Goal: Task Accomplishment & Management: Manage account settings

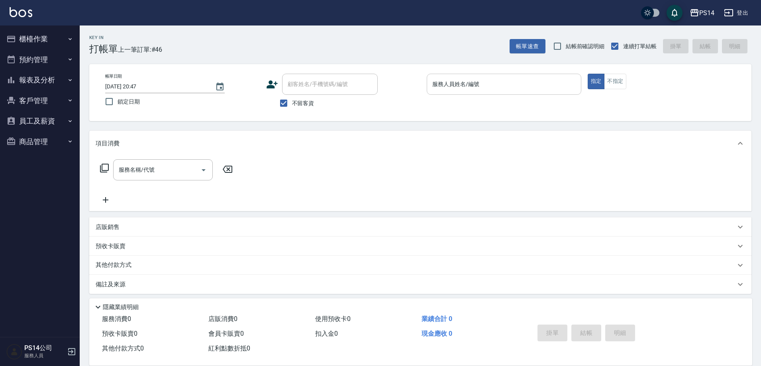
click at [555, 86] on input "服務人員姓名/編號" at bounding box center [503, 84] width 147 height 14
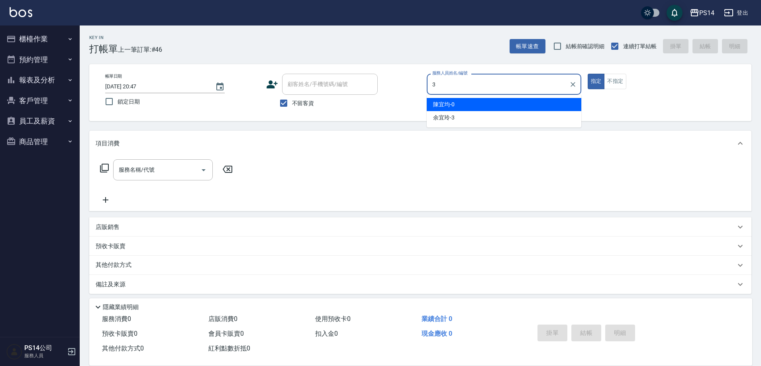
type input "余宜玲-3"
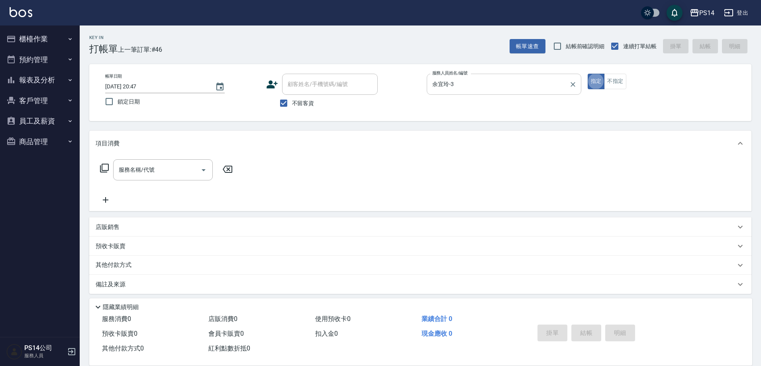
type button "true"
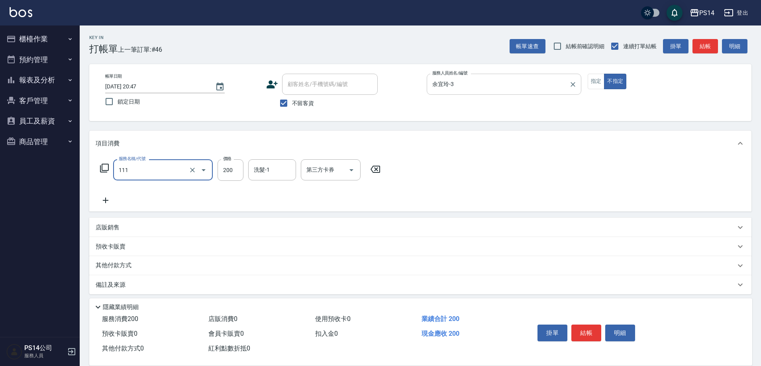
type input "200(111)"
type input "謝欣紜-28"
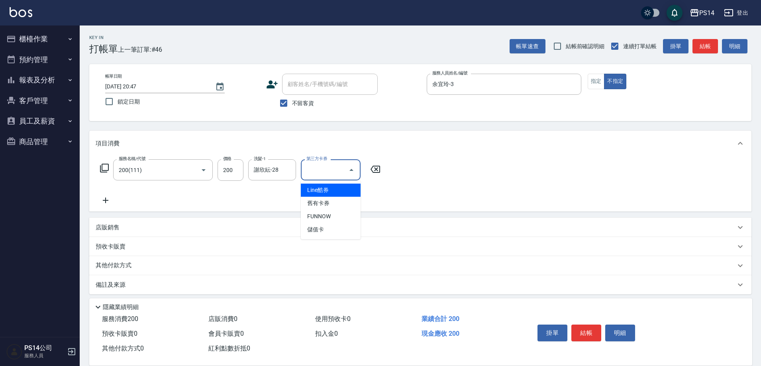
click at [104, 200] on icon at bounding box center [106, 201] width 20 height 10
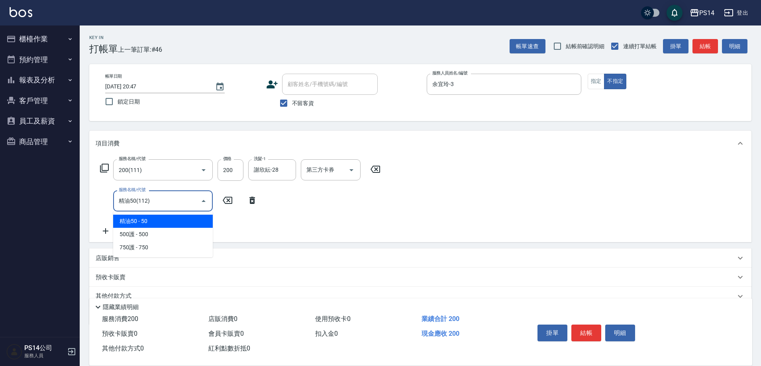
type input "精油50(112)"
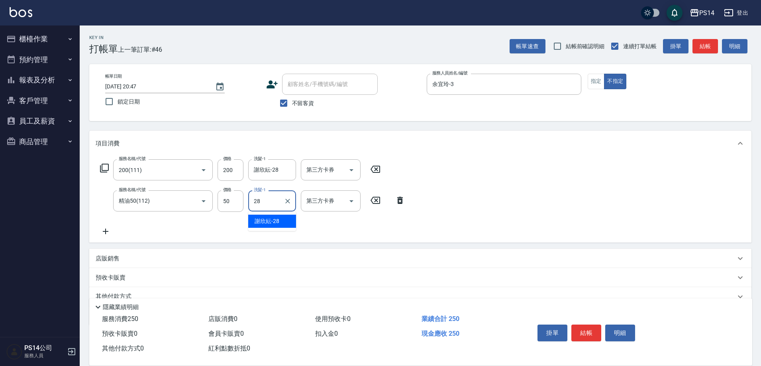
type input "謝欣紜-28"
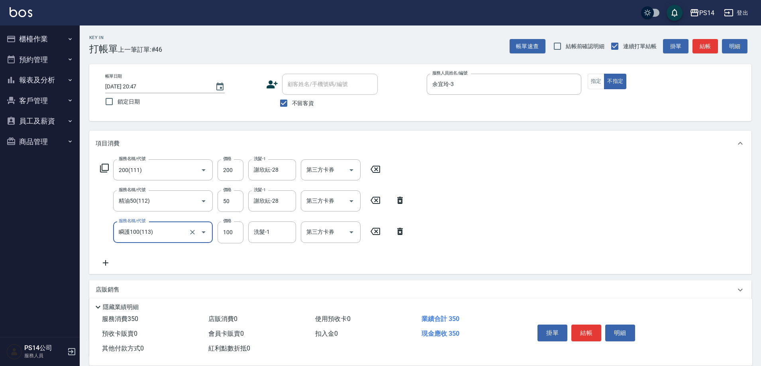
type input "瞬護100(113)"
type input "謝欣紜-28"
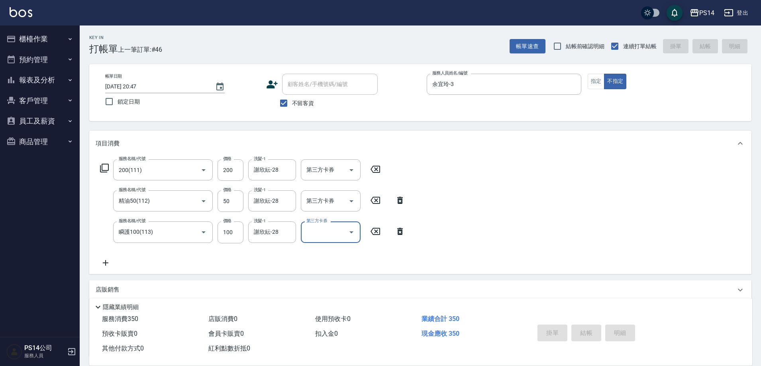
type input "[DATE] 21:38"
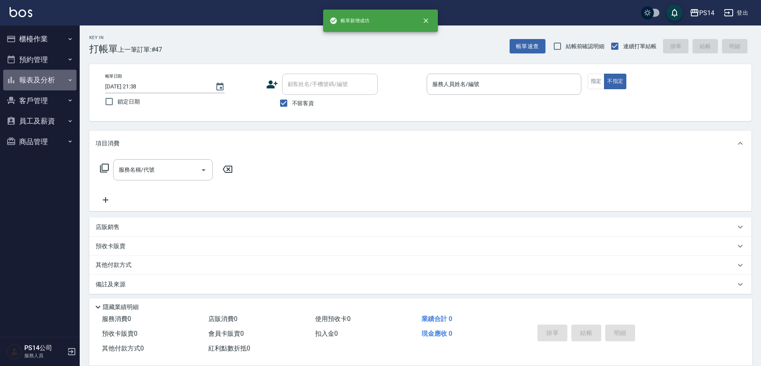
click at [61, 77] on button "報表及分析" at bounding box center [39, 80] width 73 height 21
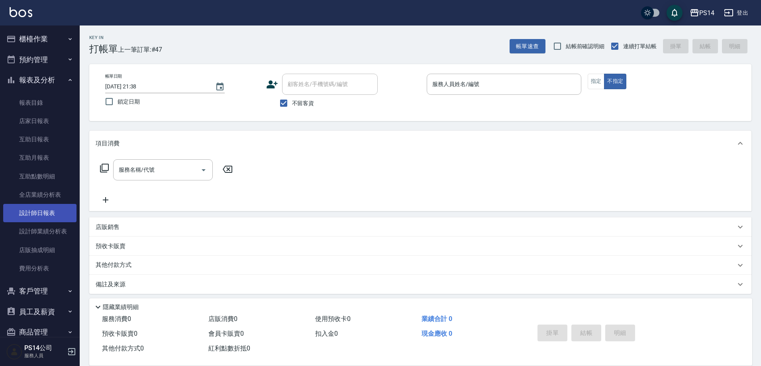
click at [31, 214] on link "設計師日報表" at bounding box center [39, 213] width 73 height 18
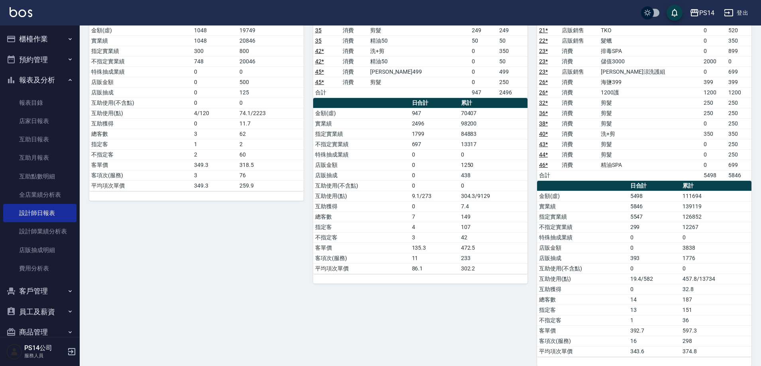
scroll to position [359, 0]
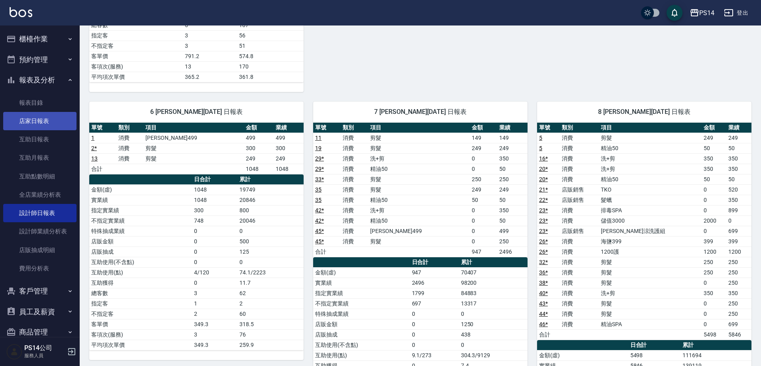
click at [30, 120] on link "店家日報表" at bounding box center [39, 121] width 73 height 18
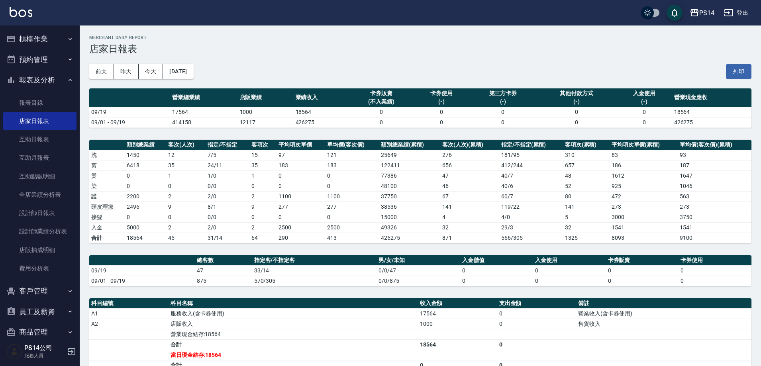
click at [47, 36] on button "櫃檯作業" at bounding box center [39, 39] width 73 height 21
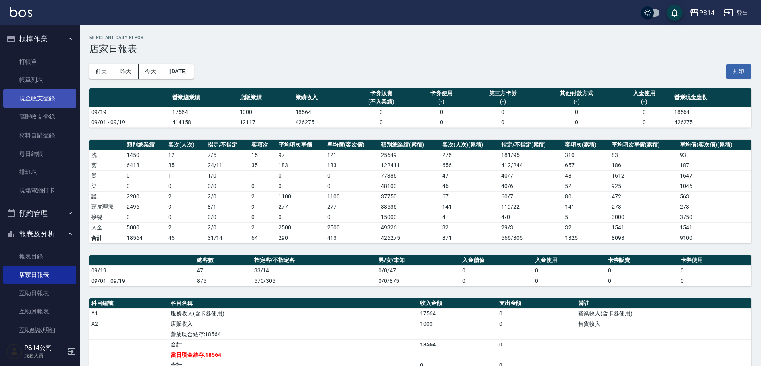
click at [43, 96] on link "現金收支登錄" at bounding box center [39, 98] width 73 height 18
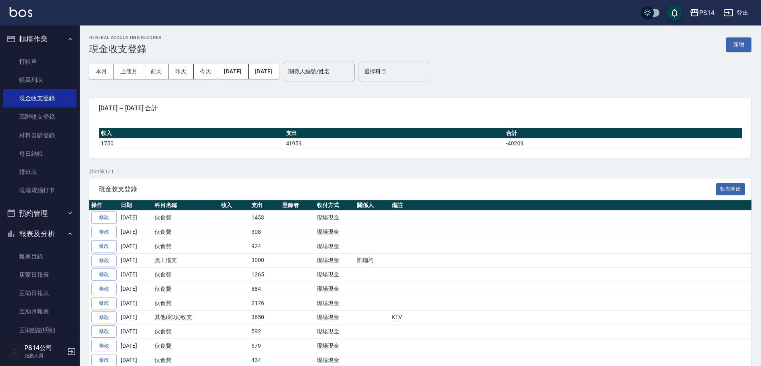
click at [739, 49] on button "新增" at bounding box center [738, 44] width 25 height 15
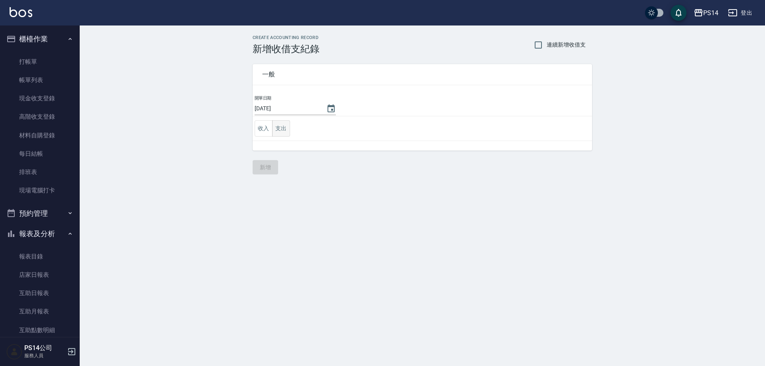
click at [284, 132] on button "支出" at bounding box center [281, 128] width 18 height 16
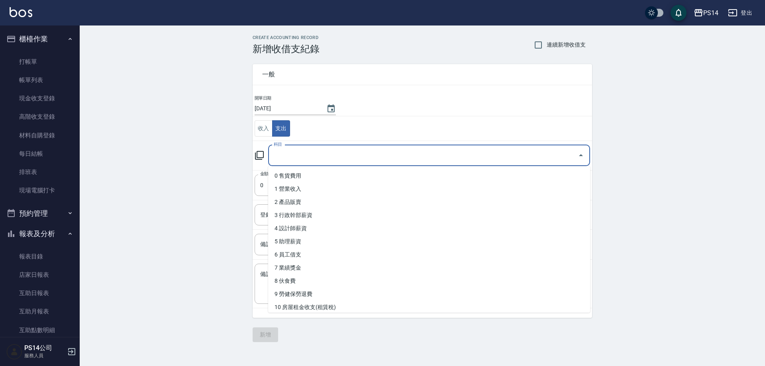
click at [288, 152] on input "科目" at bounding box center [423, 156] width 303 height 14
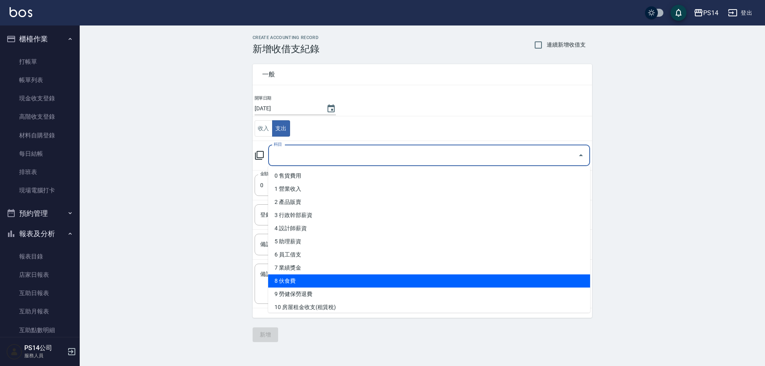
click at [296, 278] on li "8 伙食費" at bounding box center [429, 280] width 322 height 13
type input "8 伙食費"
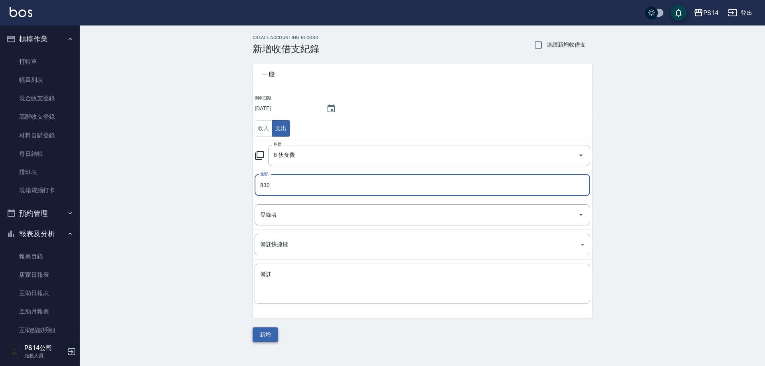
type input "830"
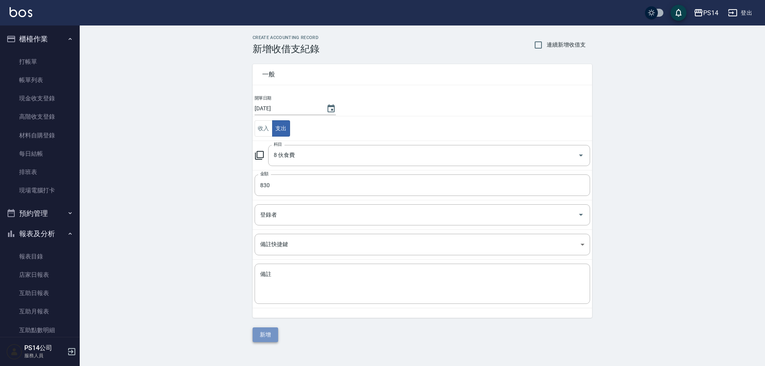
click at [261, 333] on button "新增" at bounding box center [265, 334] width 25 height 15
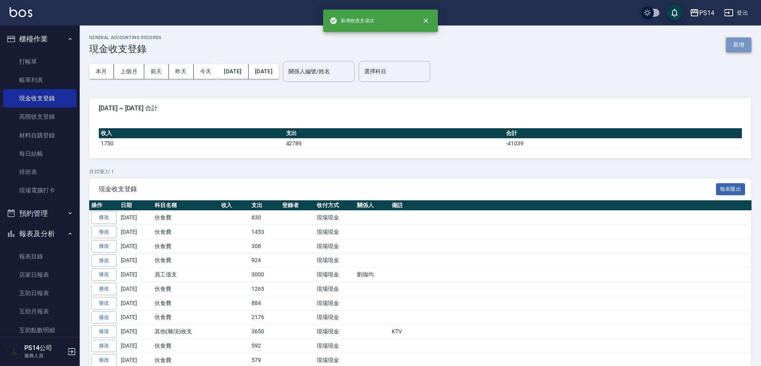
click at [737, 45] on button "新增" at bounding box center [738, 44] width 25 height 15
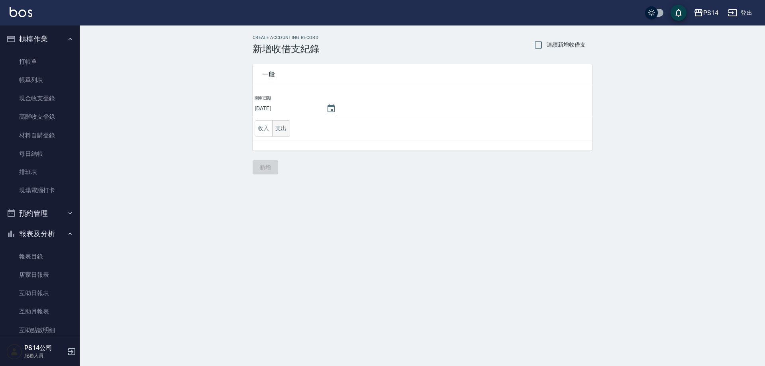
click at [284, 131] on button "支出" at bounding box center [281, 128] width 18 height 16
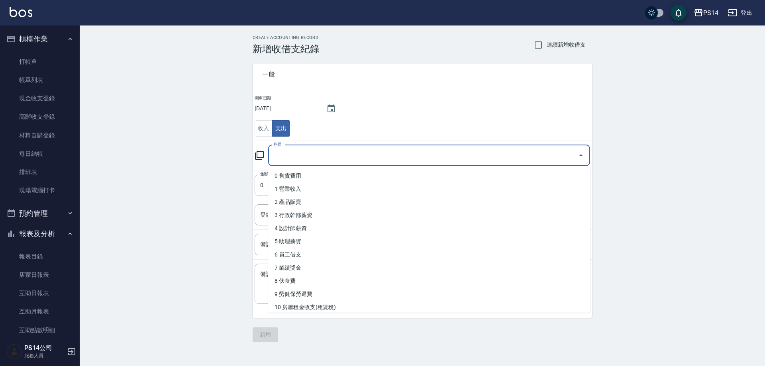
click at [294, 151] on input "科目" at bounding box center [423, 156] width 303 height 14
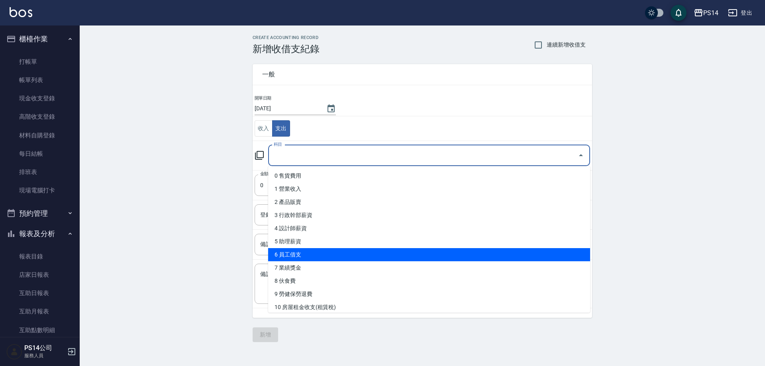
click at [308, 250] on li "6 員工借支" at bounding box center [429, 254] width 322 height 13
type input "6 員工借支"
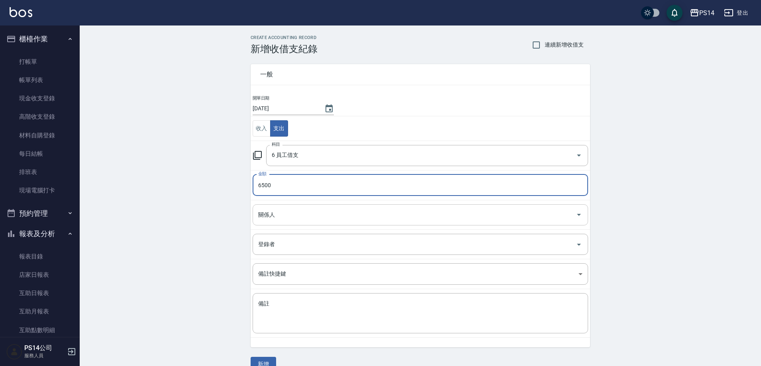
type input "6500"
click at [280, 211] on input "關係人" at bounding box center [414, 215] width 316 height 14
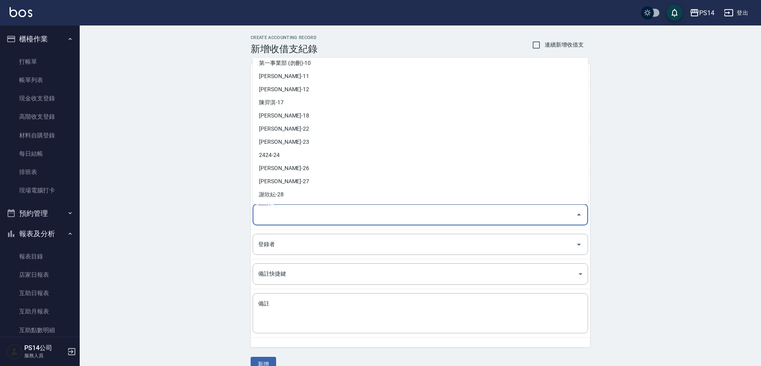
scroll to position [159, 0]
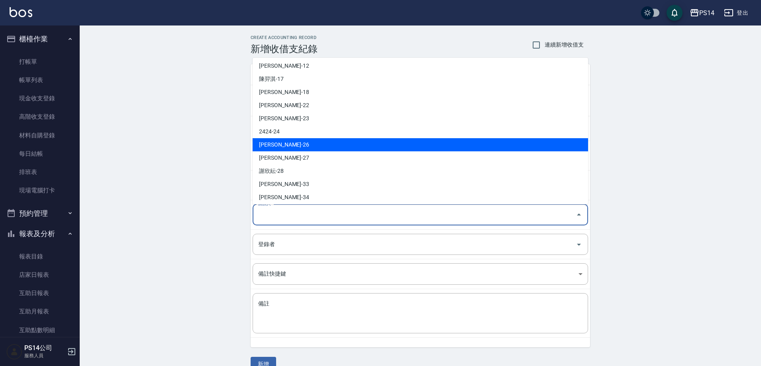
click at [292, 150] on li "[PERSON_NAME]-26" at bounding box center [420, 144] width 335 height 13
type input "[PERSON_NAME]-26"
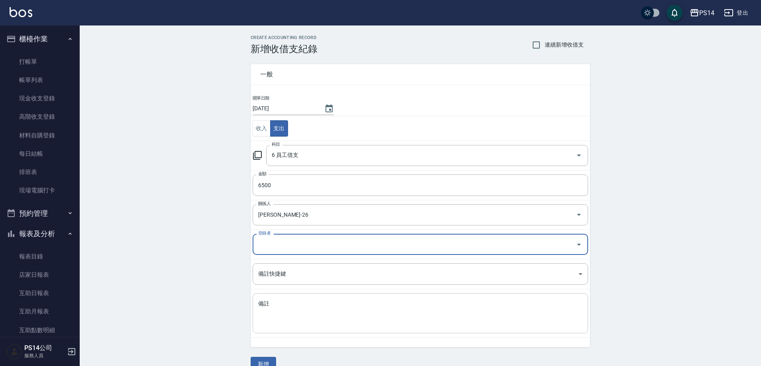
drag, startPoint x: 277, startPoint y: 321, endPoint x: 273, endPoint y: 294, distance: 26.7
click at [276, 319] on textarea "備註" at bounding box center [420, 313] width 324 height 27
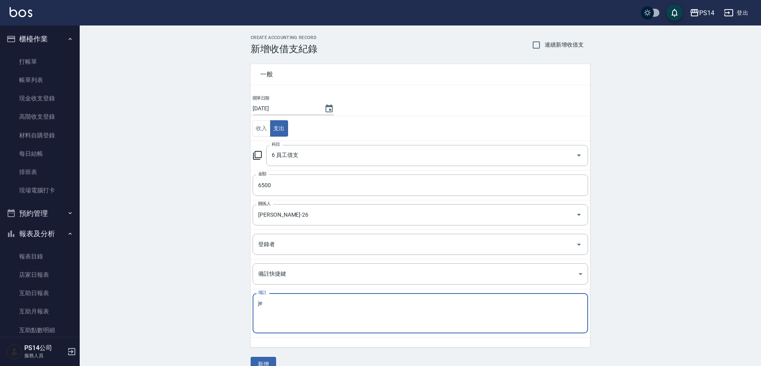
type textarea "j"
type textarea "工具"
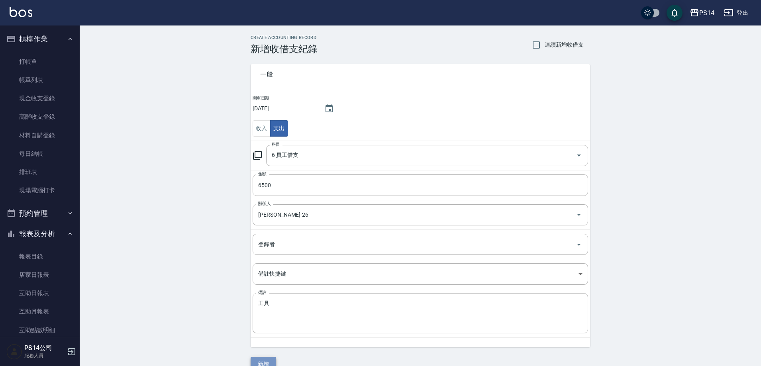
click at [271, 360] on button "新增" at bounding box center [263, 364] width 25 height 15
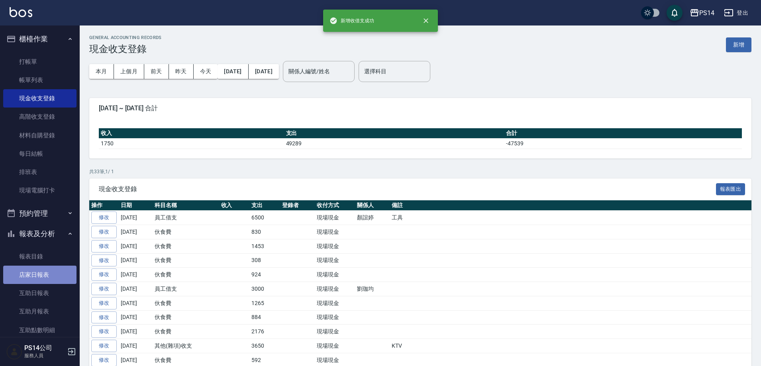
click at [43, 270] on link "店家日報表" at bounding box center [39, 275] width 73 height 18
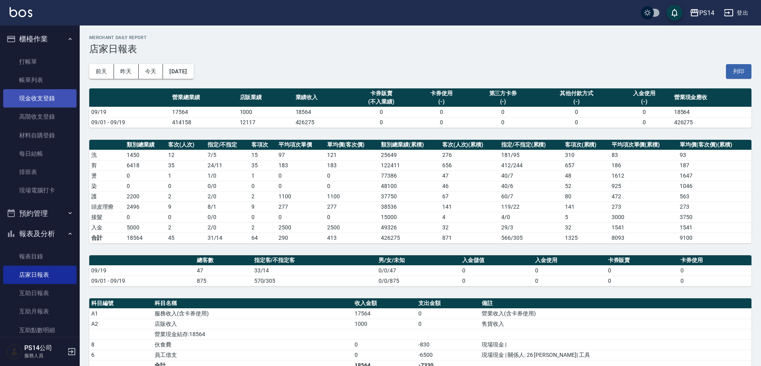
click at [42, 104] on link "現金收支登錄" at bounding box center [39, 98] width 73 height 18
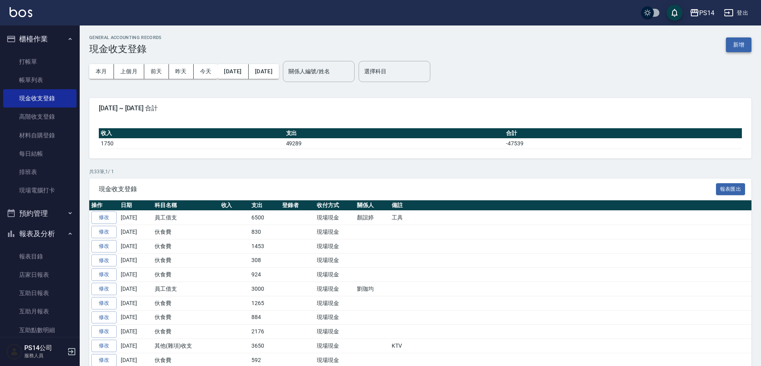
click at [743, 47] on button "新增" at bounding box center [738, 44] width 25 height 15
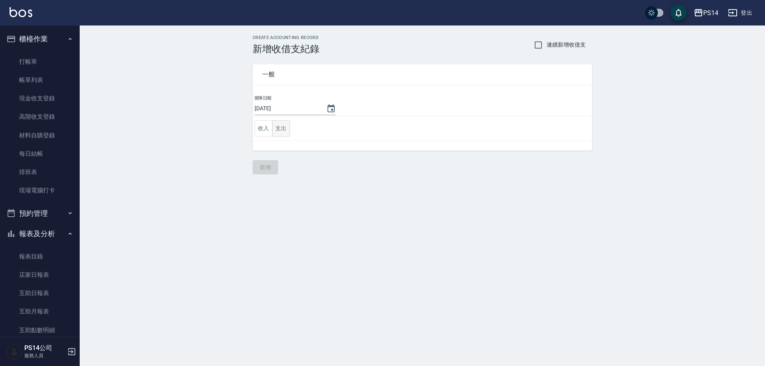
click at [278, 131] on button "支出" at bounding box center [281, 128] width 18 height 16
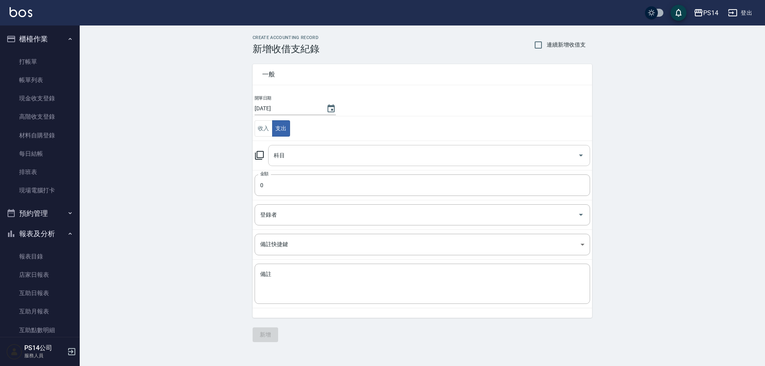
click at [286, 147] on div "科目" at bounding box center [429, 155] width 322 height 21
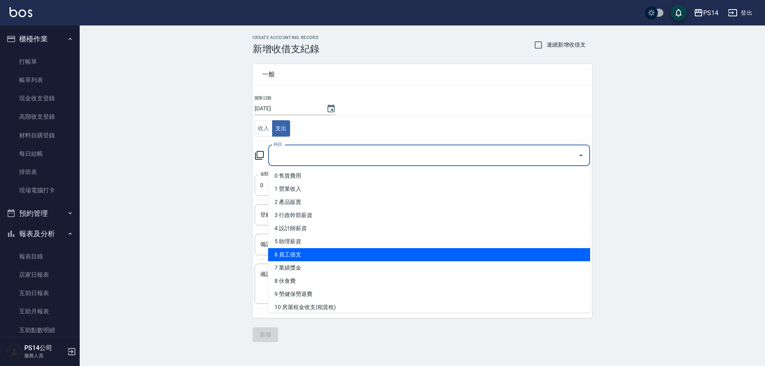
click at [300, 251] on li "6 員工借支" at bounding box center [429, 254] width 322 height 13
type input "6 員工借支"
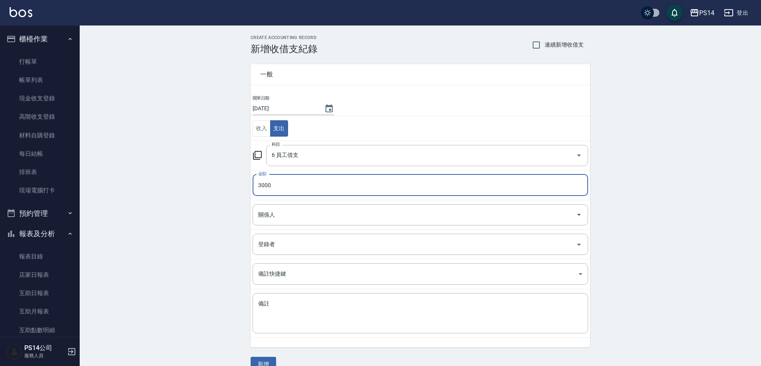
click at [275, 225] on div "關係人" at bounding box center [420, 214] width 335 height 21
type input "3000"
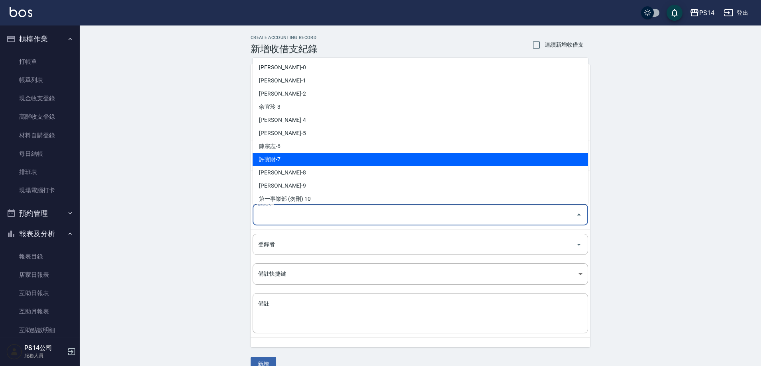
click at [280, 160] on li "許寶財-7" at bounding box center [420, 159] width 335 height 13
type input "許寶財-7"
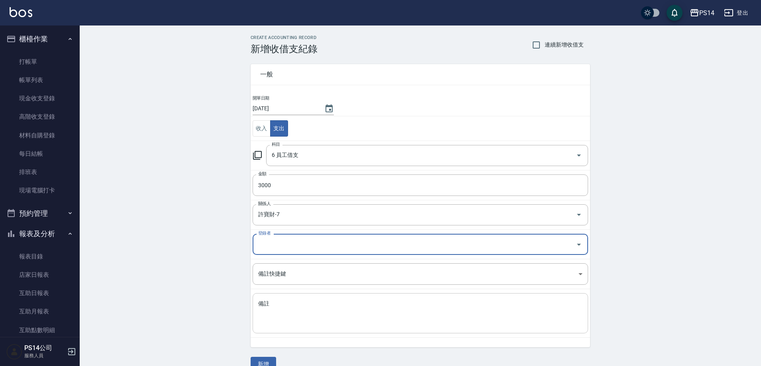
click at [282, 316] on textarea "備註" at bounding box center [420, 313] width 324 height 27
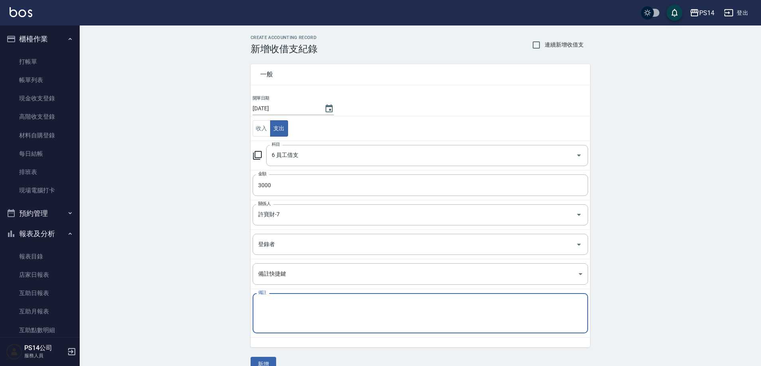
paste textarea "工具"
type textarea "工具"
click at [265, 359] on button "新增" at bounding box center [263, 364] width 25 height 15
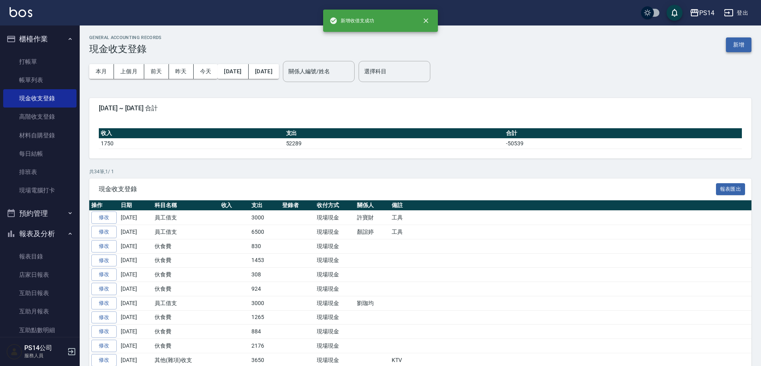
click at [737, 42] on button "新增" at bounding box center [738, 44] width 25 height 15
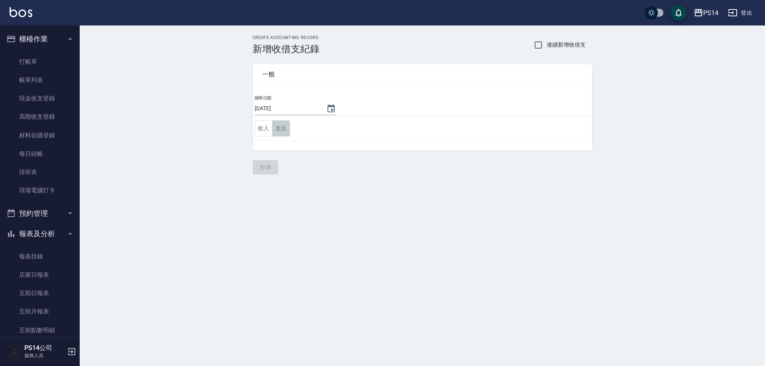
click at [276, 125] on button "支出" at bounding box center [281, 128] width 18 height 16
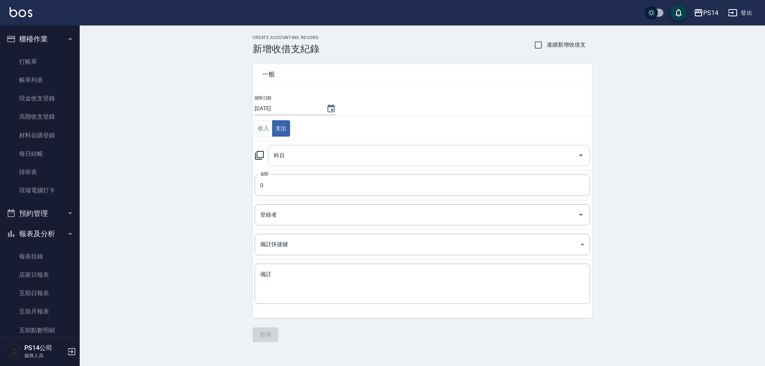
click at [291, 157] on input "科目" at bounding box center [423, 156] width 303 height 14
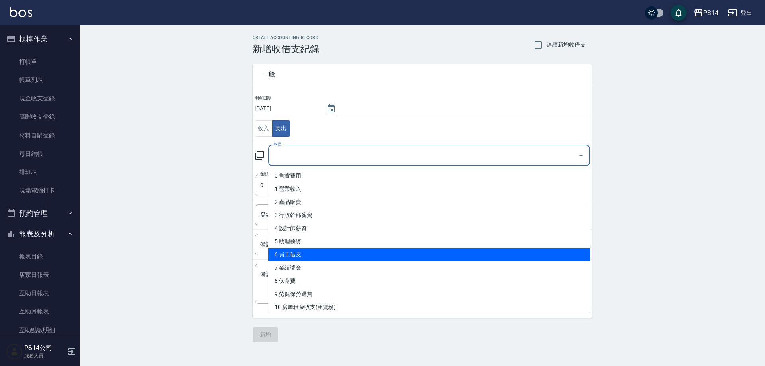
click at [306, 257] on li "6 員工借支" at bounding box center [429, 254] width 322 height 13
type input "6 員工借支"
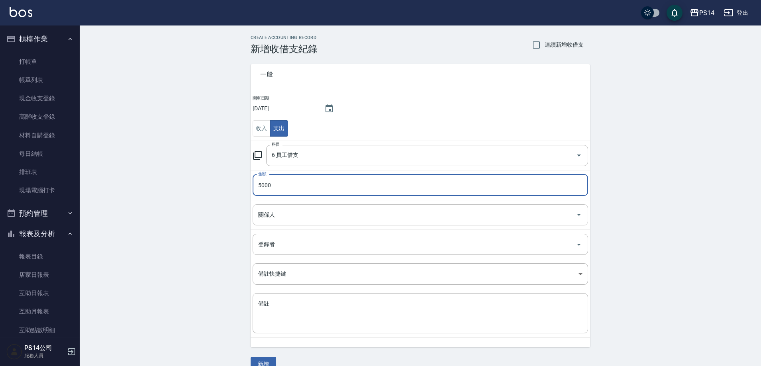
type input "5000"
click at [290, 214] on input "關係人" at bounding box center [414, 215] width 316 height 14
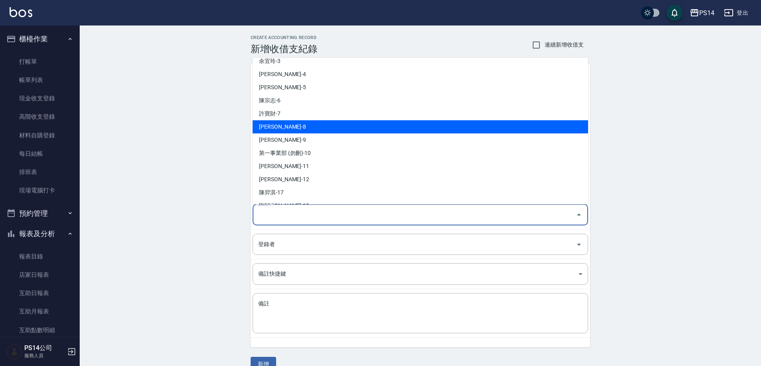
scroll to position [80, 0]
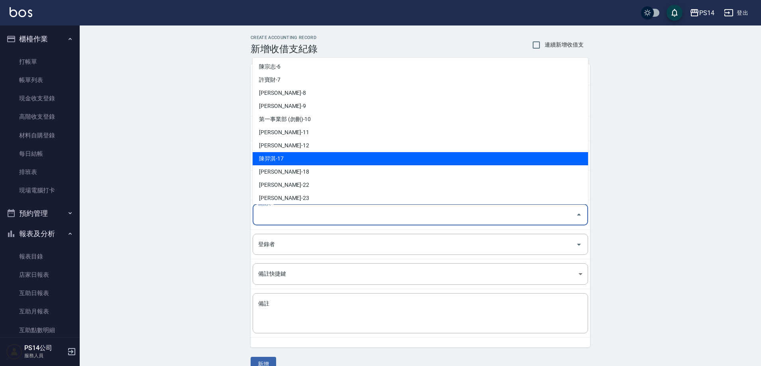
click at [286, 160] on li "陳羿淇-17" at bounding box center [420, 158] width 335 height 13
type input "陳羿淇-17"
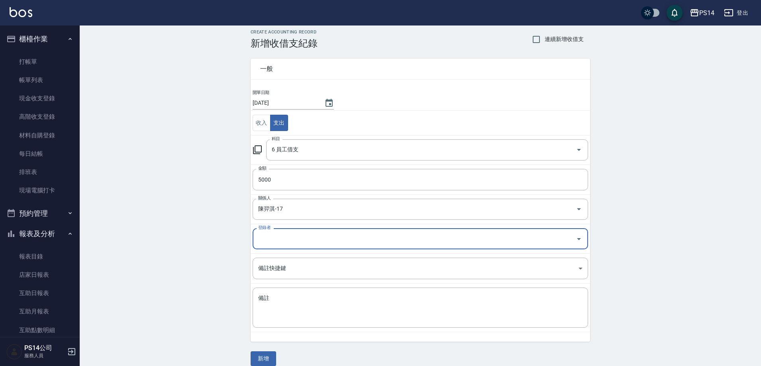
scroll to position [15, 0]
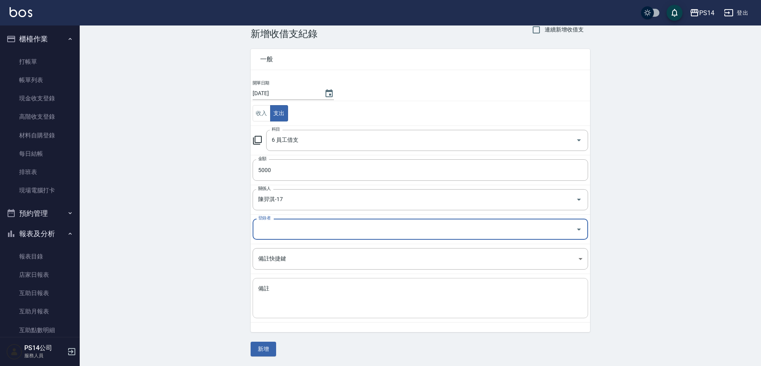
click at [283, 308] on textarea "備註" at bounding box center [420, 298] width 324 height 27
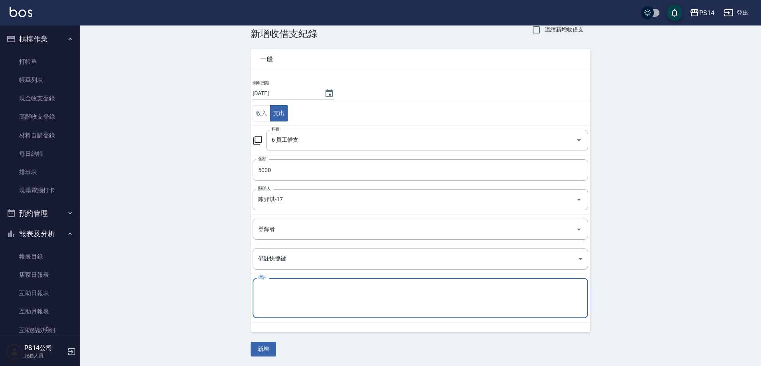
paste textarea "工具"
type textarea "工具"
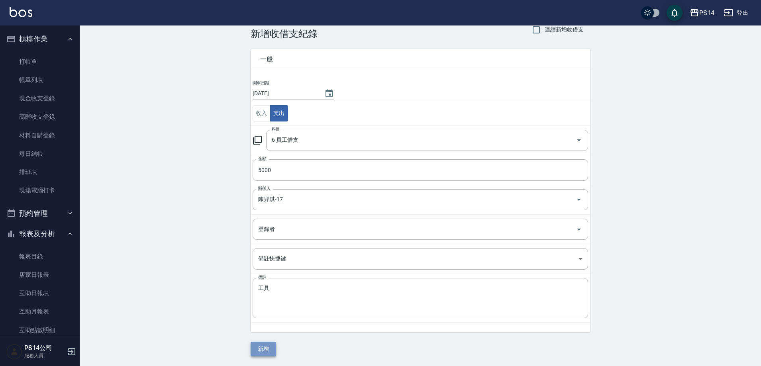
click at [271, 353] on button "新增" at bounding box center [263, 349] width 25 height 15
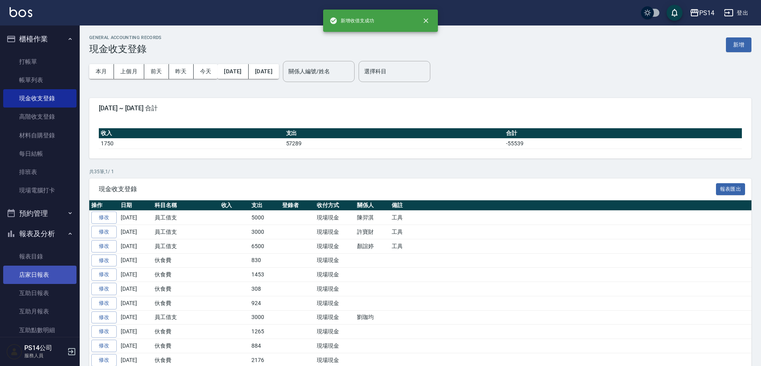
click at [51, 274] on link "店家日報表" at bounding box center [39, 275] width 73 height 18
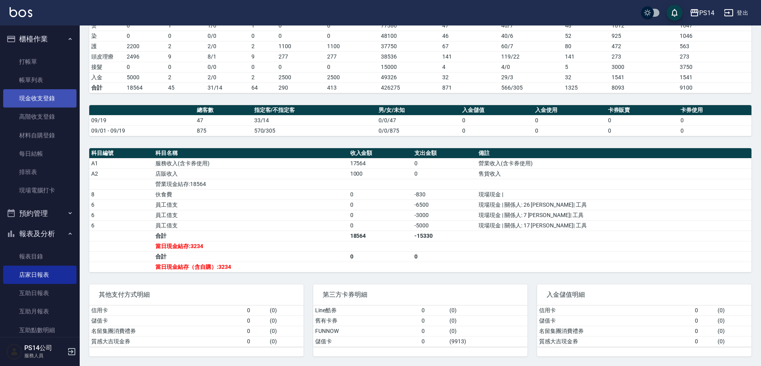
scroll to position [110, 0]
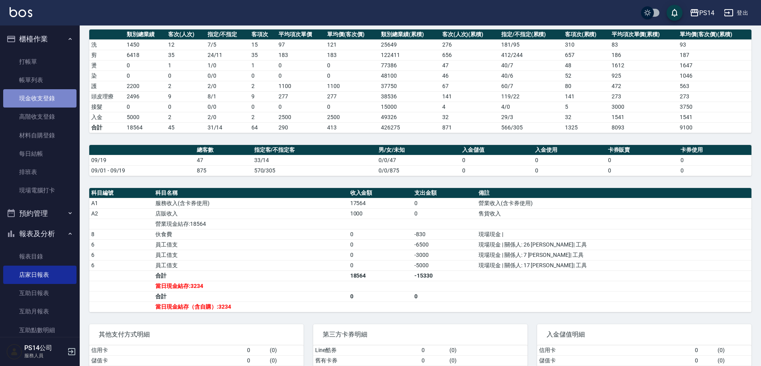
click at [46, 97] on link "現金收支登錄" at bounding box center [39, 98] width 73 height 18
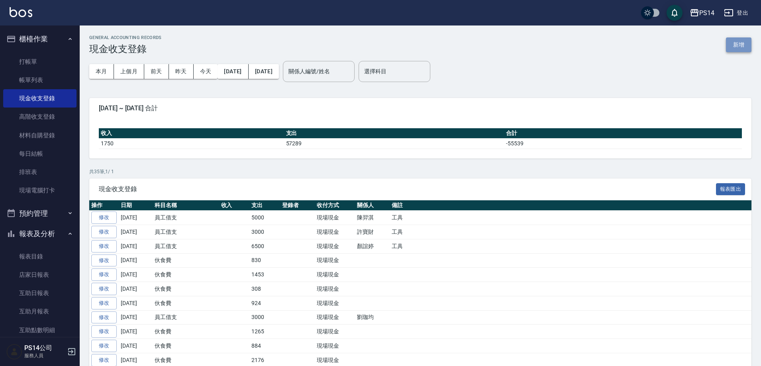
click at [729, 45] on button "新增" at bounding box center [738, 44] width 25 height 15
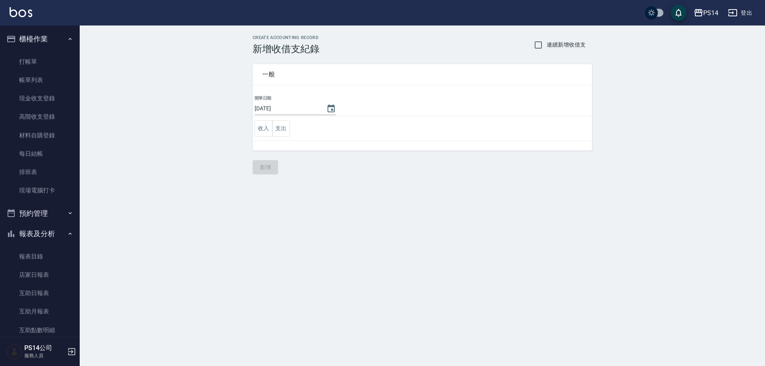
click at [291, 130] on td "收入 支出" at bounding box center [422, 128] width 339 height 25
click at [289, 131] on button "支出" at bounding box center [281, 128] width 18 height 16
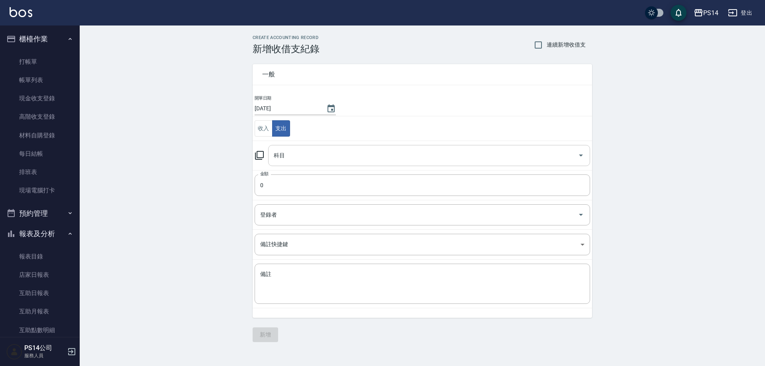
click at [290, 153] on input "科目" at bounding box center [423, 156] width 303 height 14
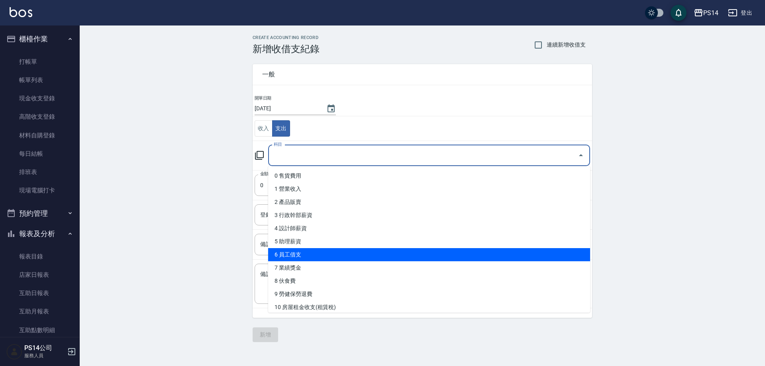
click at [296, 257] on li "6 員工借支" at bounding box center [429, 254] width 322 height 13
type input "6 員工借支"
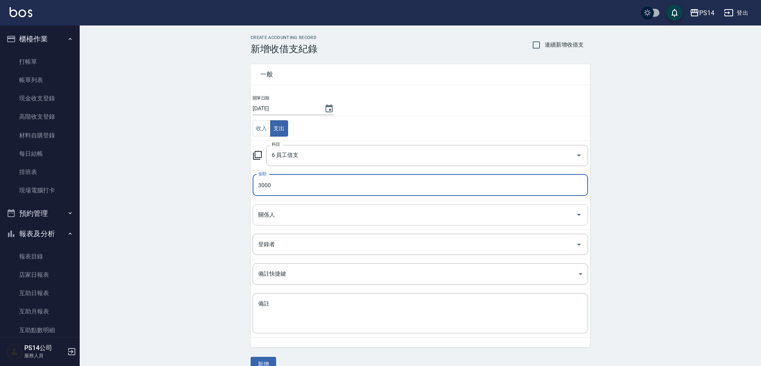
type input "3000"
click at [274, 216] on input "關係人" at bounding box center [414, 215] width 316 height 14
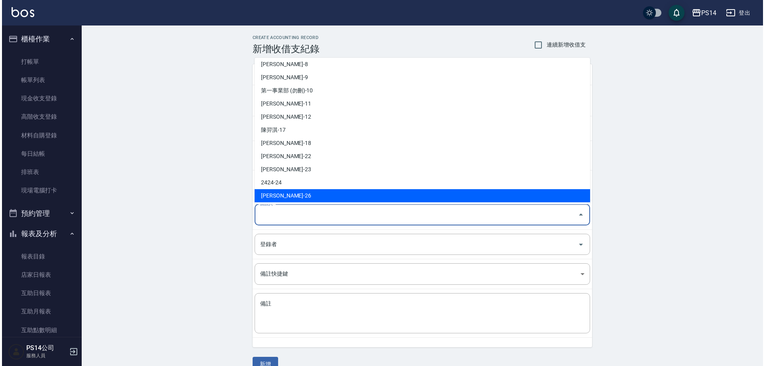
scroll to position [159, 0]
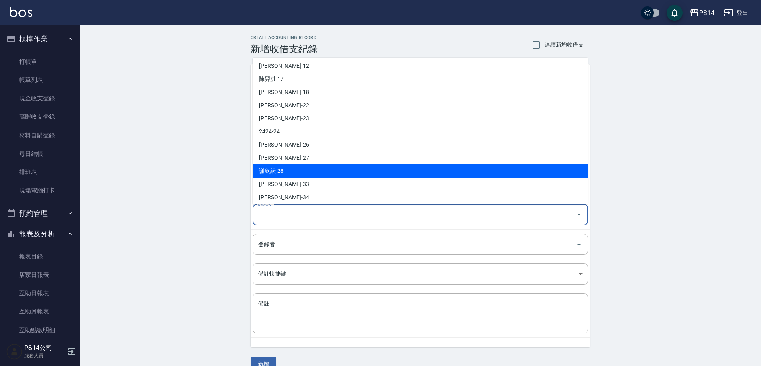
click at [290, 174] on li "謝欣紜-28" at bounding box center [420, 171] width 335 height 13
type input "謝欣紜-28"
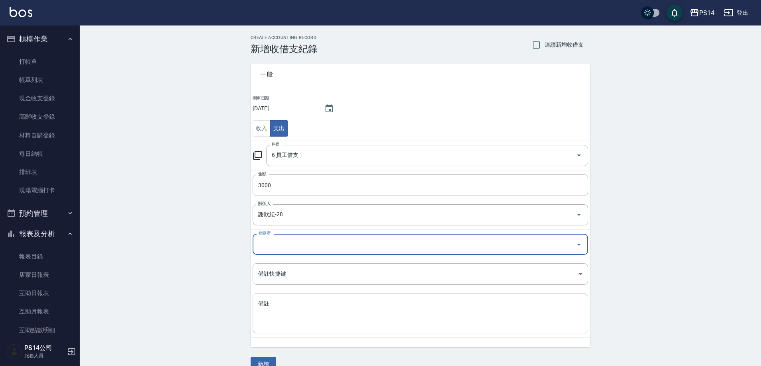
click at [270, 310] on textarea "備註" at bounding box center [420, 313] width 324 height 27
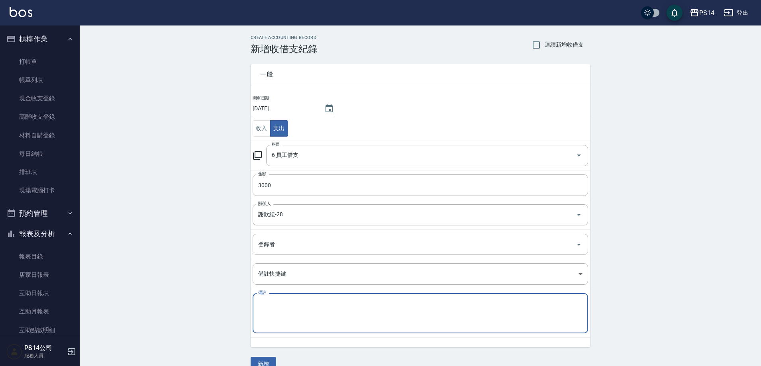
paste textarea "工具"
type textarea "工具"
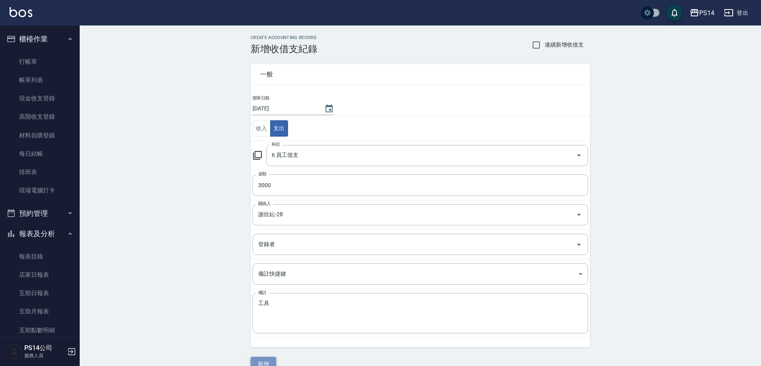
click at [264, 361] on button "新增" at bounding box center [263, 364] width 25 height 15
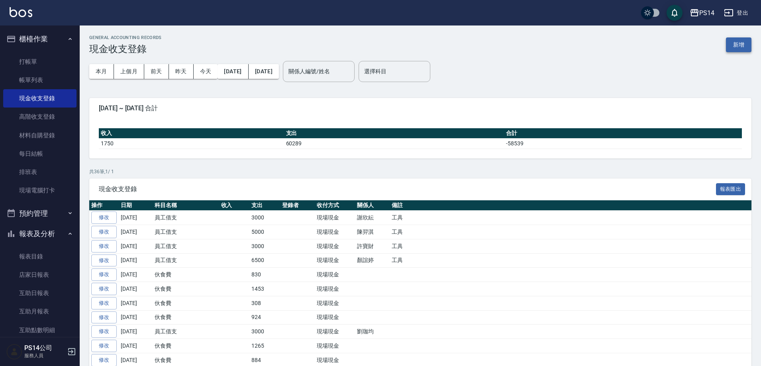
click at [745, 45] on button "新增" at bounding box center [738, 44] width 25 height 15
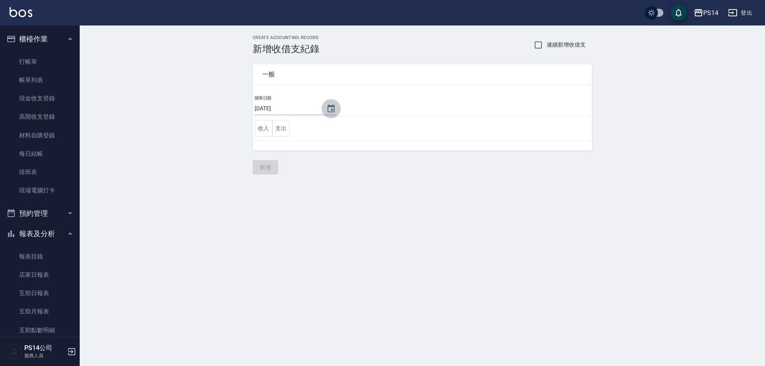
click at [332, 112] on icon "Choose date, selected date is 2025-09-19" at bounding box center [331, 109] width 10 height 10
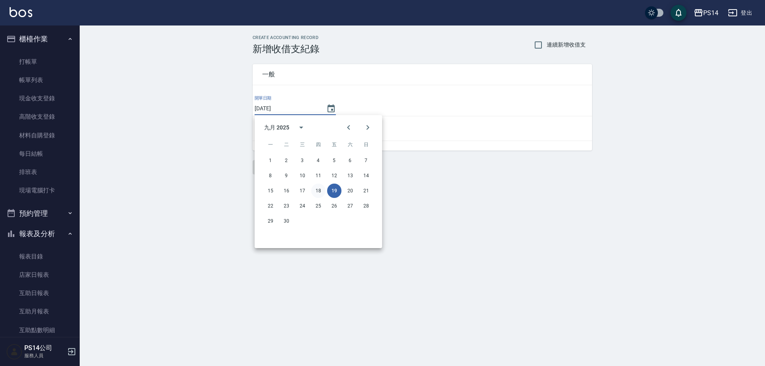
click at [322, 189] on button "18" at bounding box center [318, 191] width 14 height 14
type input "[DATE]"
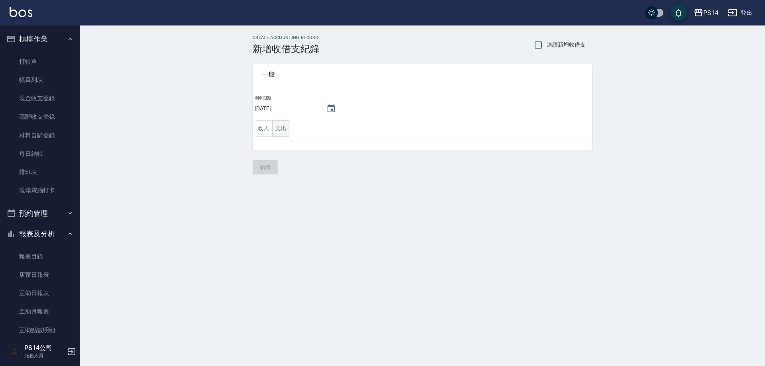
click at [282, 134] on button "支出" at bounding box center [281, 128] width 18 height 16
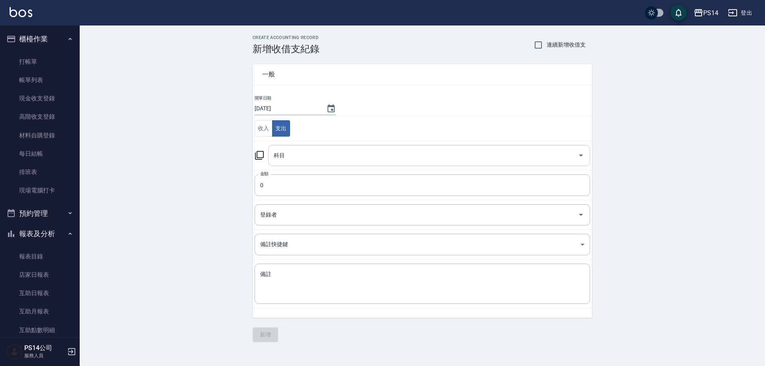
click at [297, 163] on div "科目" at bounding box center [429, 155] width 322 height 21
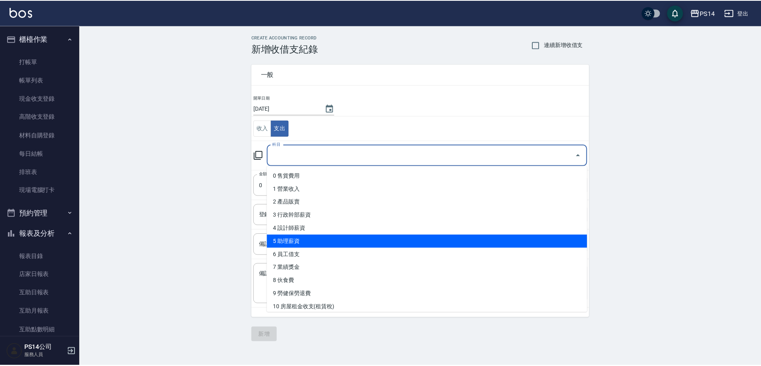
scroll to position [40, 0]
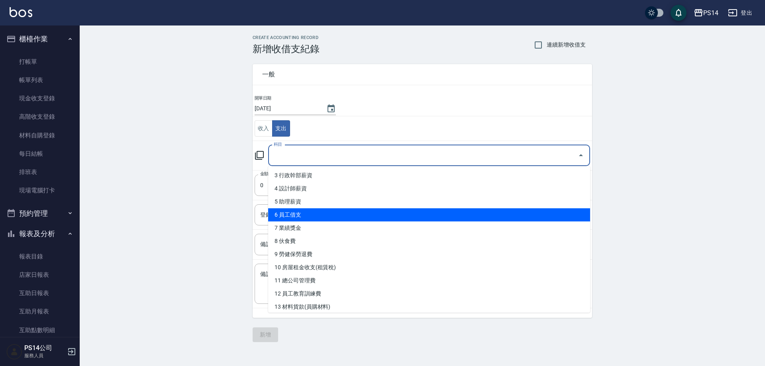
click at [302, 218] on li "6 員工借支" at bounding box center [429, 214] width 322 height 13
type input "6 員工借支"
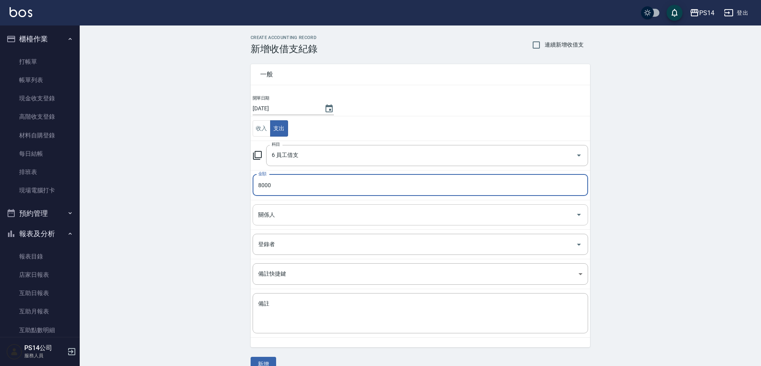
click at [254, 209] on div "關係人" at bounding box center [420, 214] width 335 height 21
type input "8000"
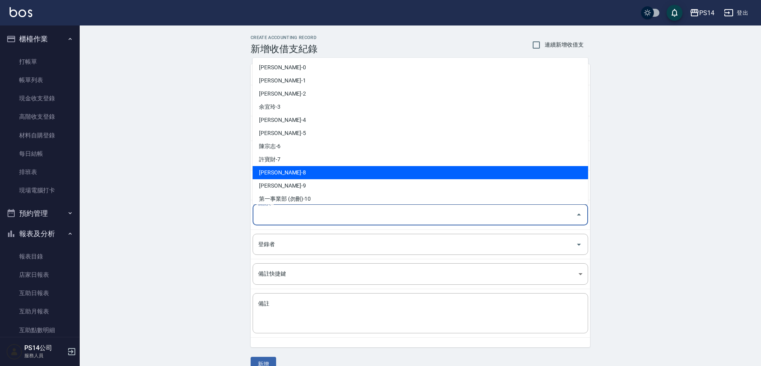
scroll to position [199, 0]
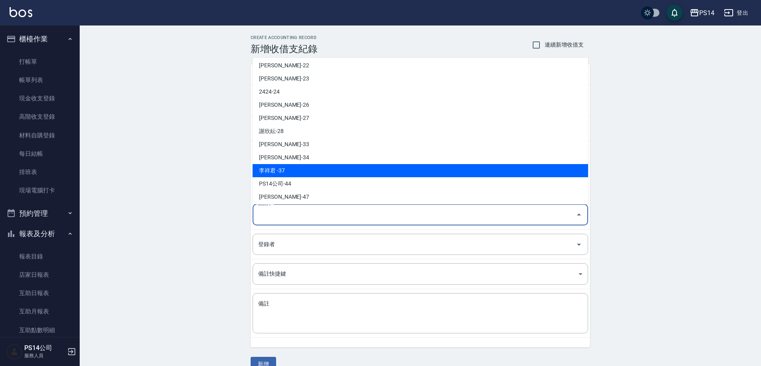
click at [286, 168] on li "李祥君 -37" at bounding box center [420, 170] width 335 height 13
type input "李祥君 -37"
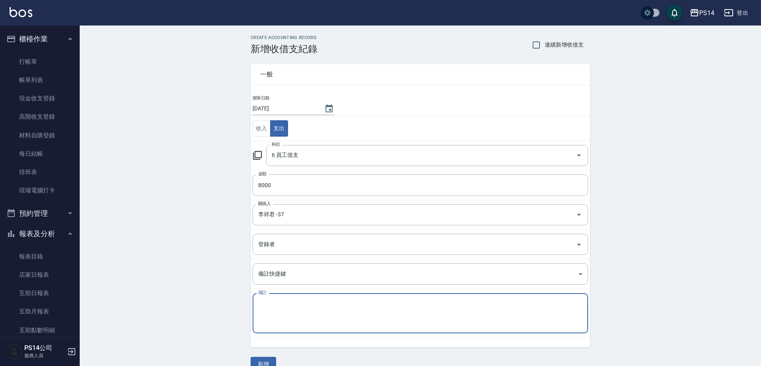
click at [279, 313] on textarea "備註" at bounding box center [420, 313] width 324 height 27
paste textarea "工具"
type textarea "工具"
click at [269, 361] on button "新增" at bounding box center [263, 364] width 25 height 15
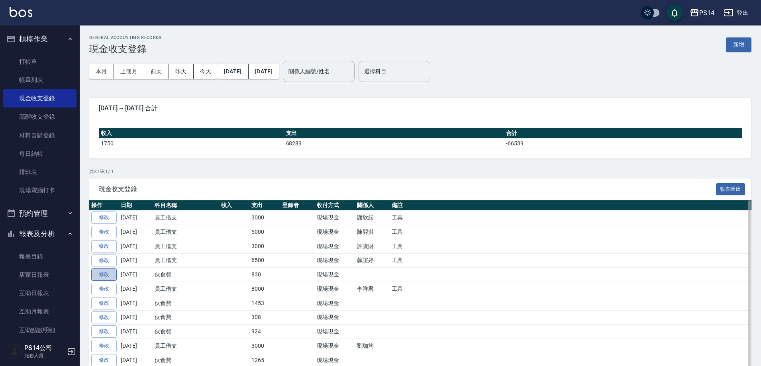
click at [111, 273] on link "修改" at bounding box center [103, 275] width 25 height 12
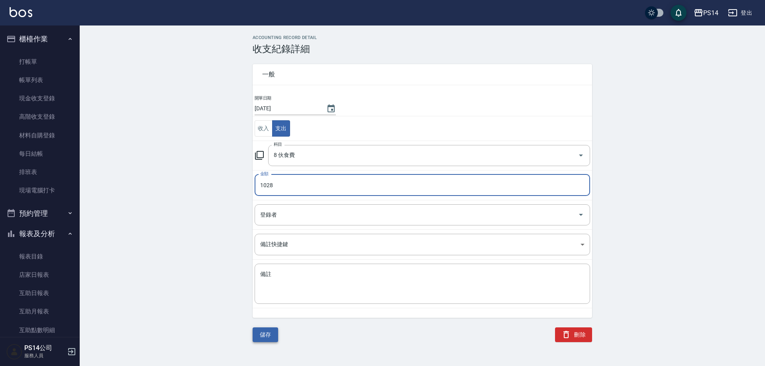
type input "1028"
click at [259, 335] on button "儲存" at bounding box center [265, 334] width 25 height 15
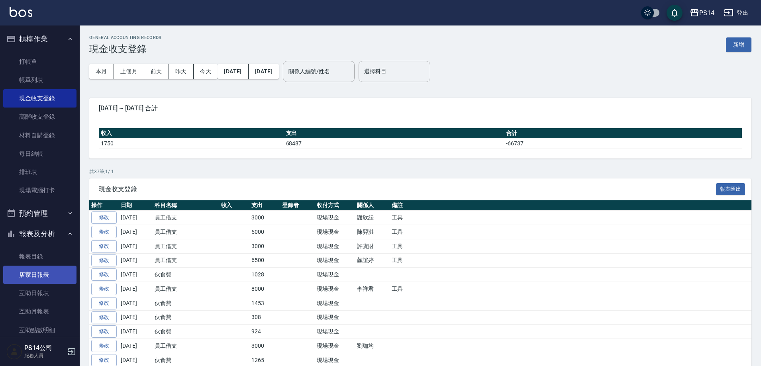
click at [37, 275] on link "店家日報表" at bounding box center [39, 275] width 73 height 18
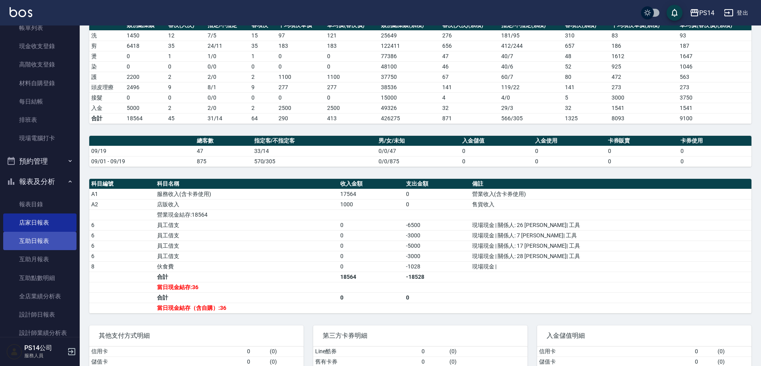
scroll to position [120, 0]
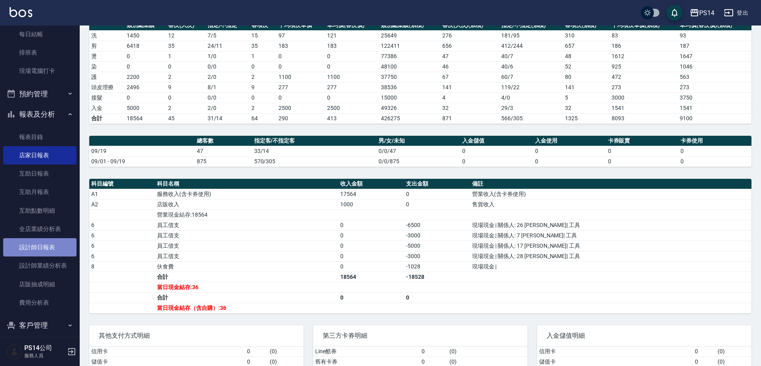
click at [45, 245] on link "設計師日報表" at bounding box center [39, 247] width 73 height 18
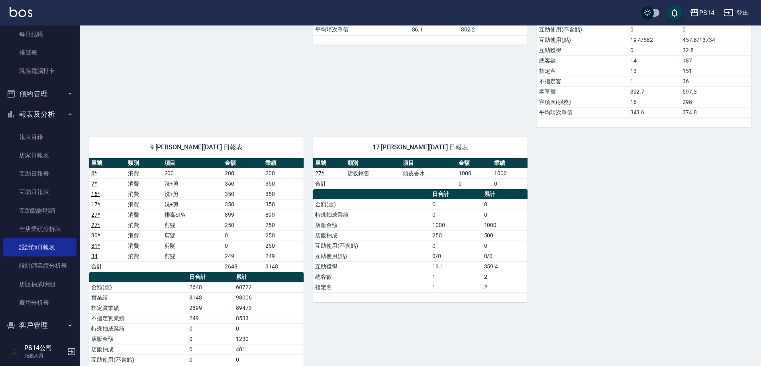
scroll to position [598, 0]
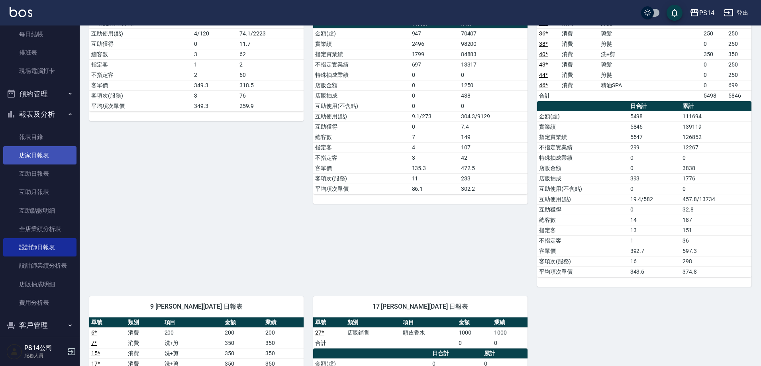
click at [48, 157] on link "店家日報表" at bounding box center [39, 155] width 73 height 18
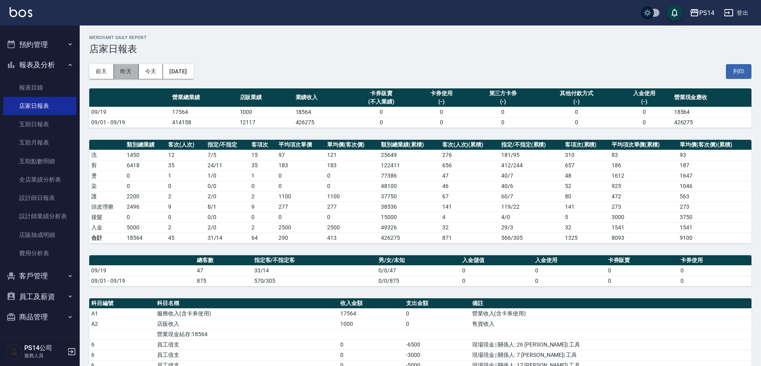
click at [127, 69] on button "昨天" at bounding box center [126, 71] width 25 height 15
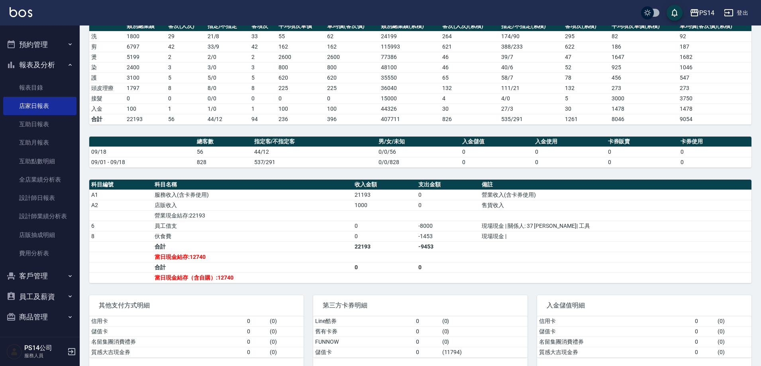
scroll to position [120, 0]
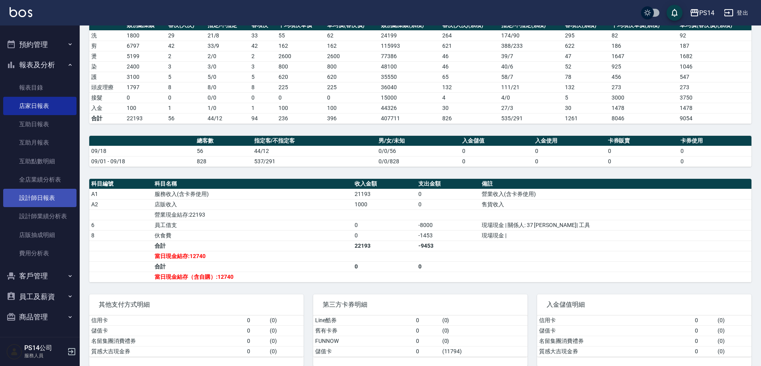
click at [50, 193] on link "設計師日報表" at bounding box center [39, 198] width 73 height 18
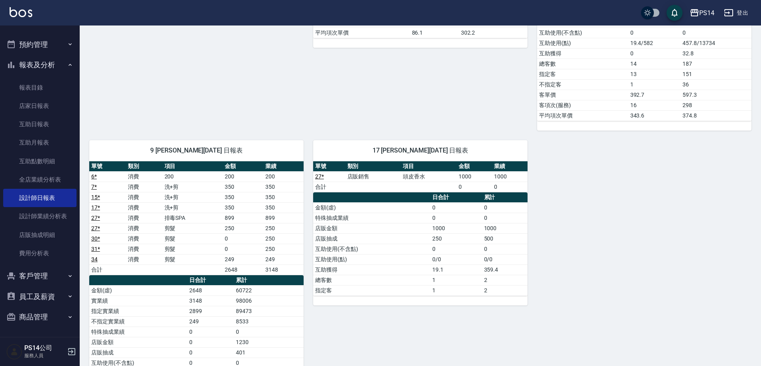
scroll to position [837, 0]
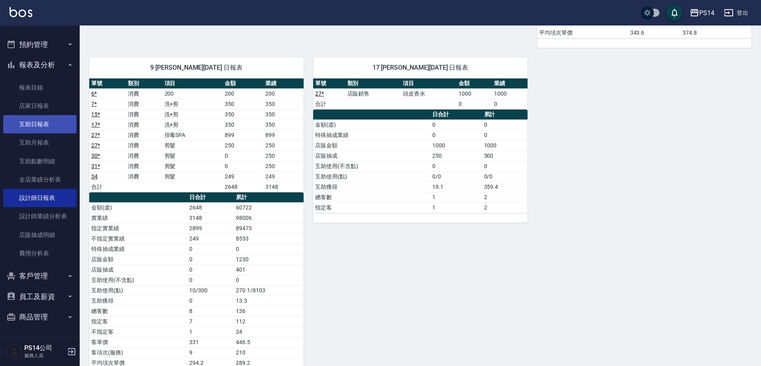
click at [34, 130] on link "互助日報表" at bounding box center [39, 124] width 73 height 18
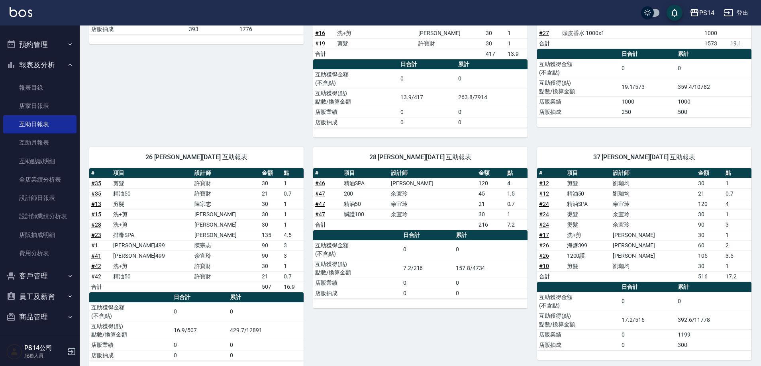
scroll to position [238, 0]
